Goal: Use online tool/utility: Use online tool/utility

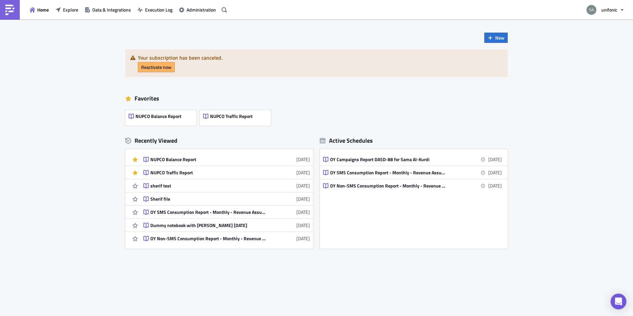
click at [111, 241] on div "New Your subscription has been canceled. Reactivate now Favorites NUPCO Balance…" at bounding box center [316, 167] width 633 height 297
click at [77, 232] on div "New Your subscription has been canceled. Reactivate now Favorites NUPCO Balance…" at bounding box center [316, 167] width 633 height 297
click at [177, 158] on div "NUPCO Balance Report" at bounding box center [207, 160] width 115 height 6
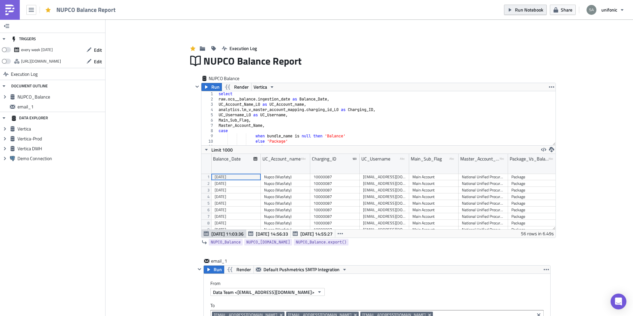
click at [525, 12] on span "Run Notebook" at bounding box center [529, 9] width 28 height 7
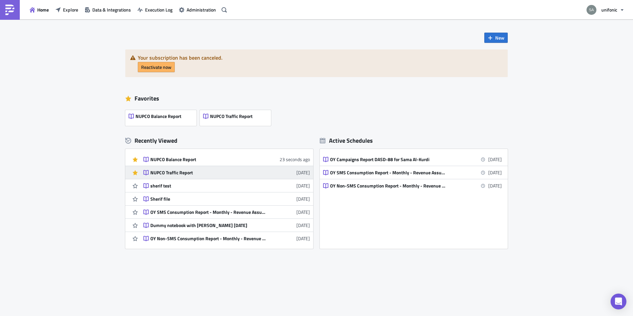
click at [203, 175] on div "NUPCO Traffic Report" at bounding box center [207, 173] width 115 height 6
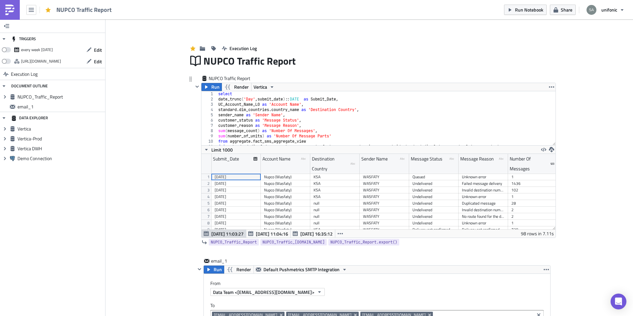
scroll to position [76, 354]
click at [527, 8] on span "Run Notebook" at bounding box center [529, 9] width 28 height 7
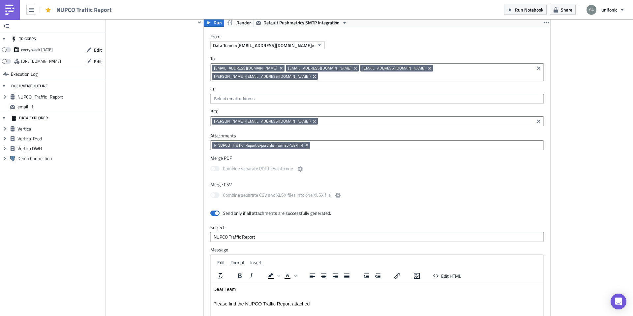
scroll to position [233, 0]
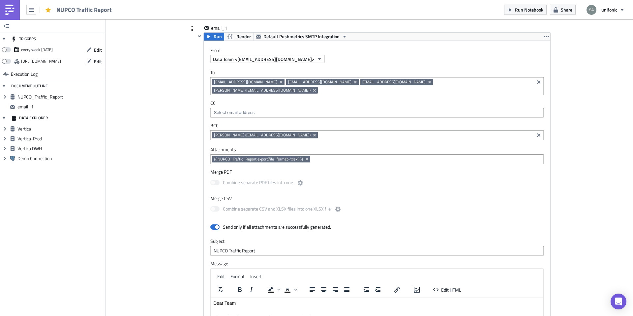
click at [444, 87] on input at bounding box center [426, 90] width 213 height 7
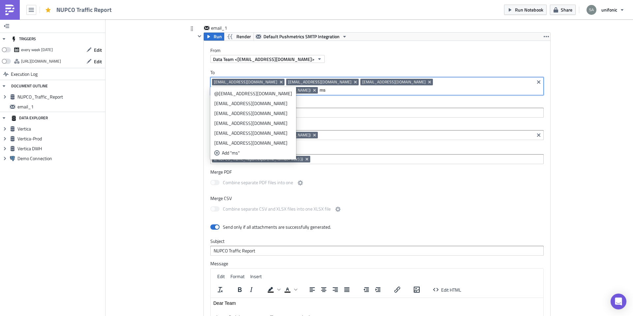
type input "ms"
click at [233, 124] on div "[EMAIL_ADDRESS][DOMAIN_NAME]" at bounding box center [253, 123] width 78 height 7
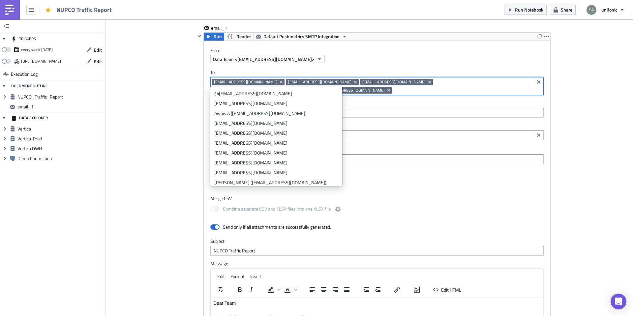
click at [585, 124] on div "Add Image Execution Log NUPCO Traffic Report NUPCO Traffic Report Run Render Ve…" at bounding box center [370, 125] width 528 height 678
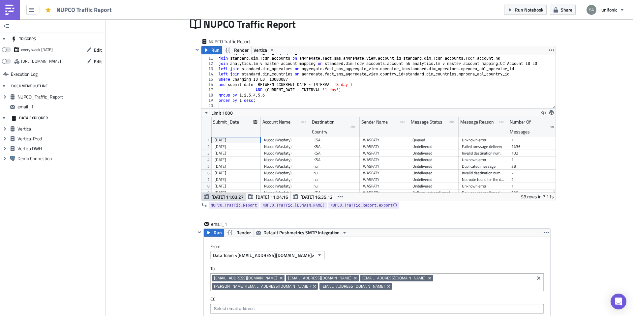
scroll to position [0, 0]
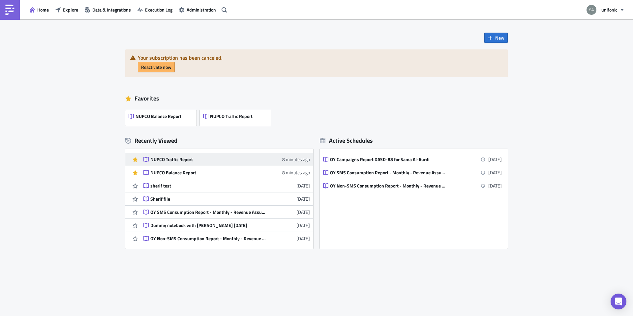
click at [194, 161] on div "NUPCO Traffic Report" at bounding box center [207, 160] width 115 height 6
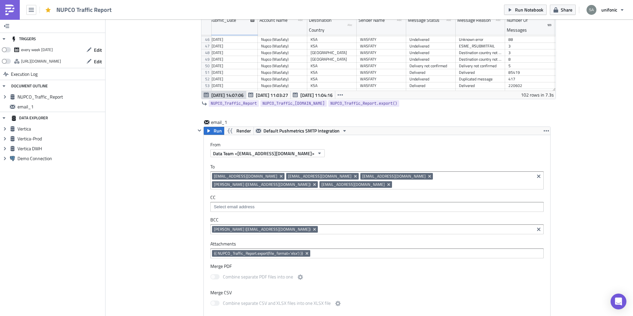
scroll to position [299, 0]
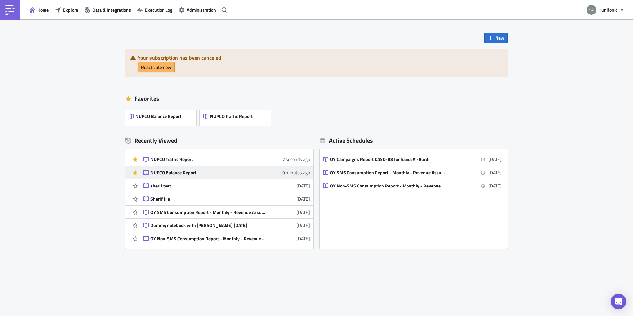
click at [181, 172] on div "NUPCO Balance Report" at bounding box center [207, 173] width 115 height 6
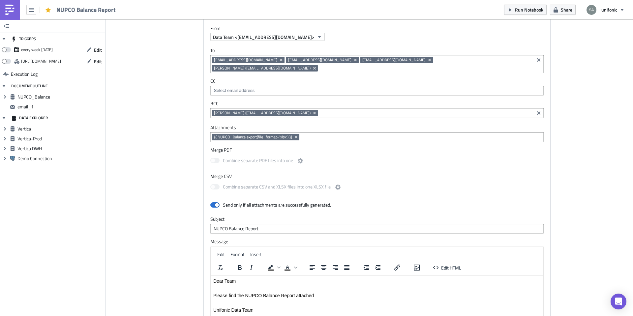
click at [452, 65] on input at bounding box center [426, 68] width 213 height 7
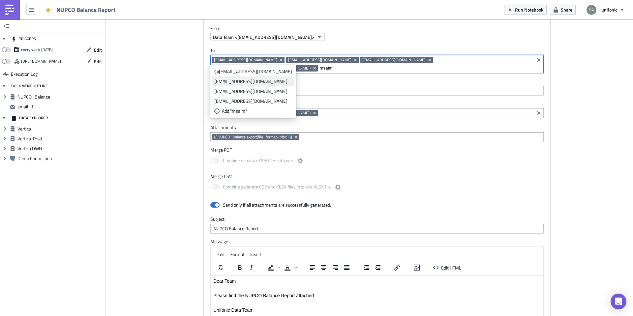
type input "msalm"
click at [239, 81] on div "[EMAIL_ADDRESS][DOMAIN_NAME]" at bounding box center [253, 81] width 78 height 7
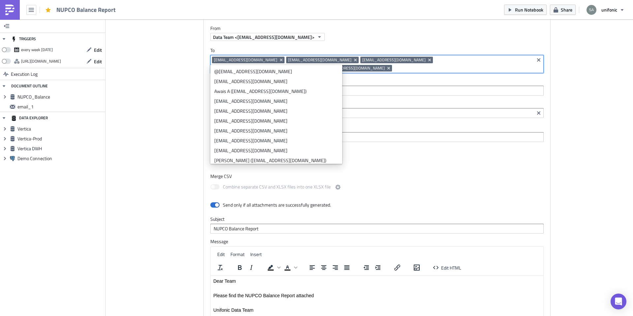
click at [191, 97] on div "email_1 Run Render Default Pushmetrics SMTP Integration From Data Team <[EMAIL_…" at bounding box center [369, 200] width 363 height 394
